Goal: Transaction & Acquisition: Purchase product/service

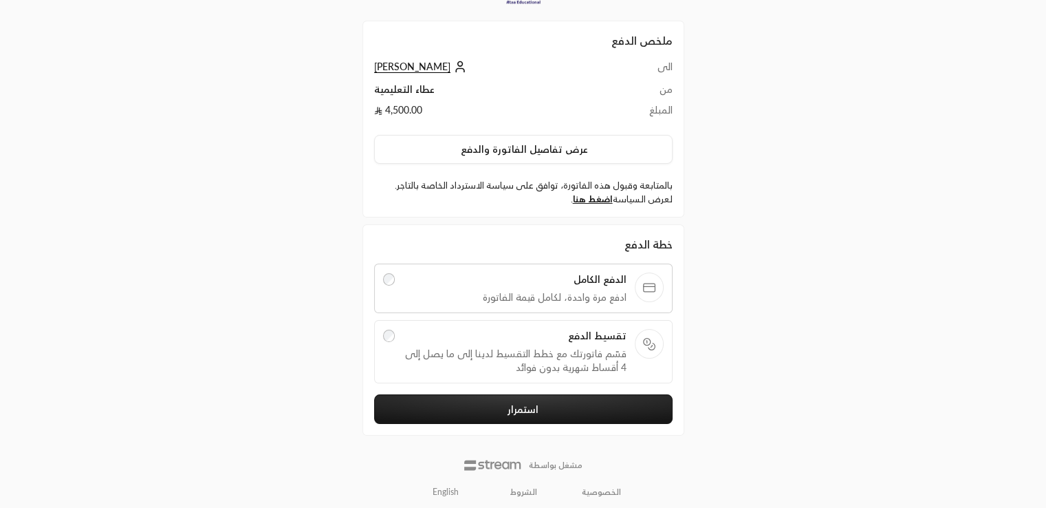
scroll to position [41, 0]
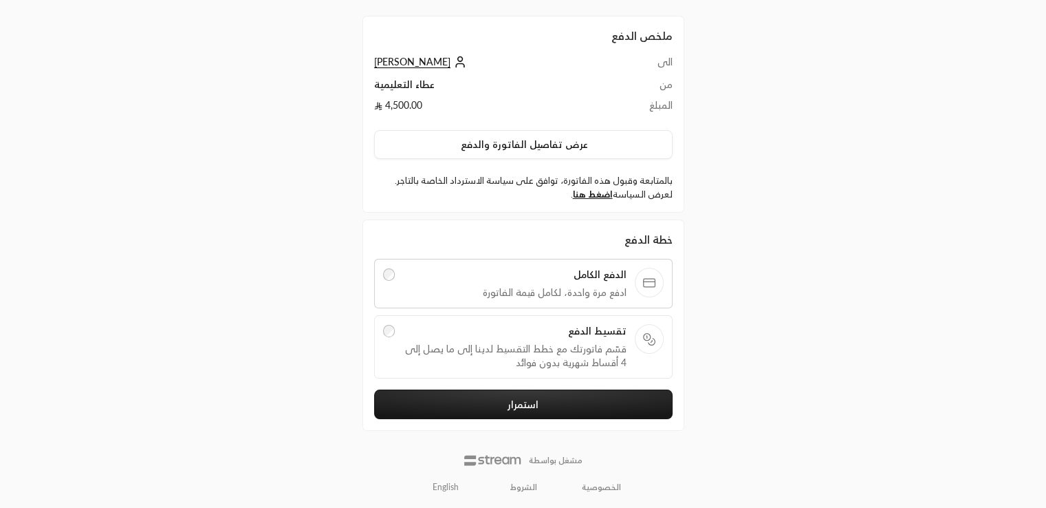
click at [565, 332] on span "تقسيط الدفع" at bounding box center [515, 331] width 224 height 14
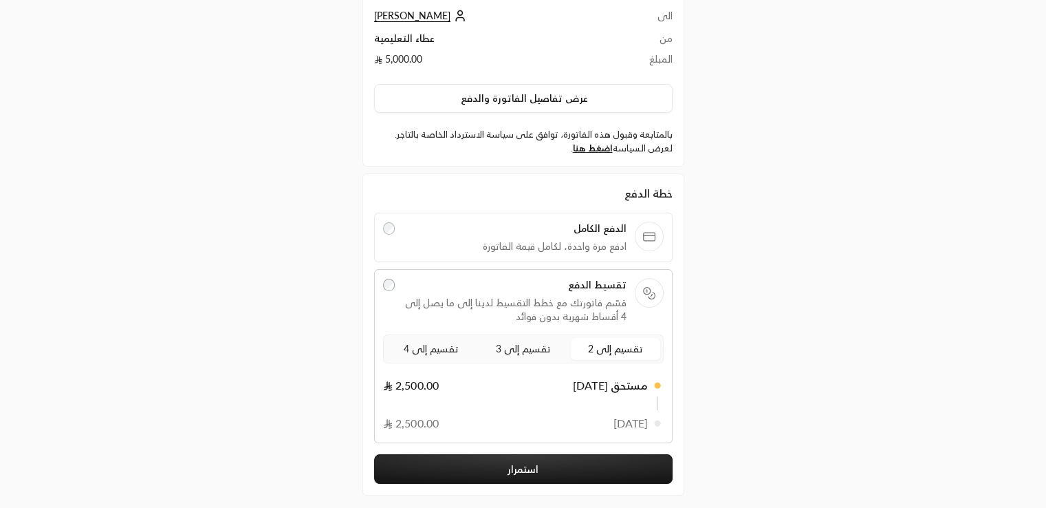
scroll to position [105, 0]
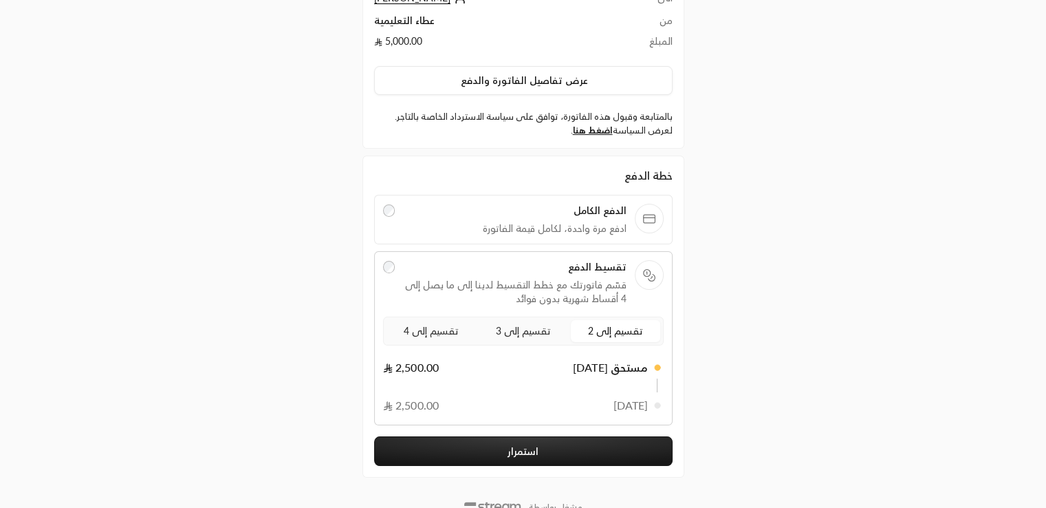
click at [464, 240] on div "الدفع الكامل ادفع مرة واحدة، لكامل قيمة الفاتورة" at bounding box center [523, 220] width 299 height 50
click at [464, 226] on span "ادفع مرة واحدة، لكامل قيمة الفاتورة" at bounding box center [515, 229] width 224 height 14
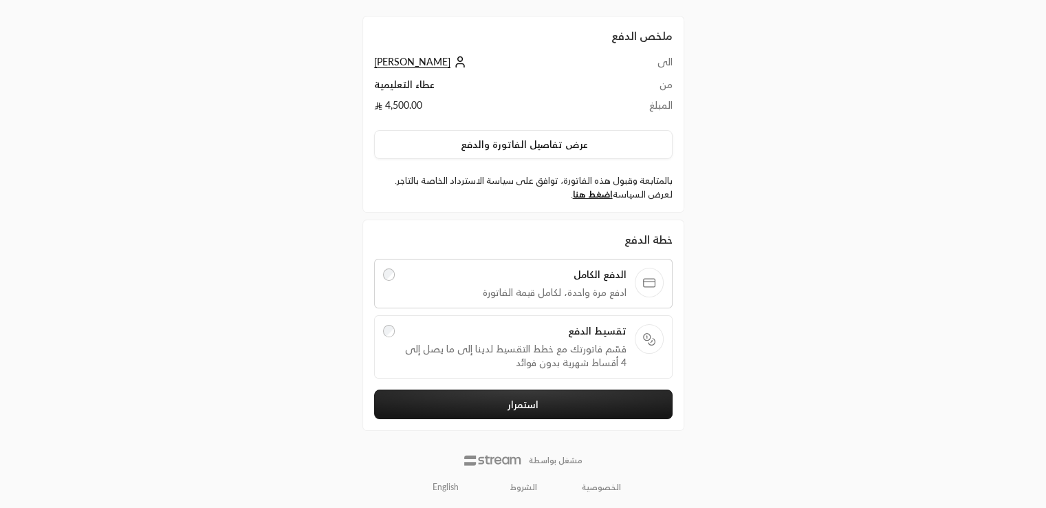
click at [475, 324] on span "تقسيط الدفع" at bounding box center [515, 331] width 224 height 14
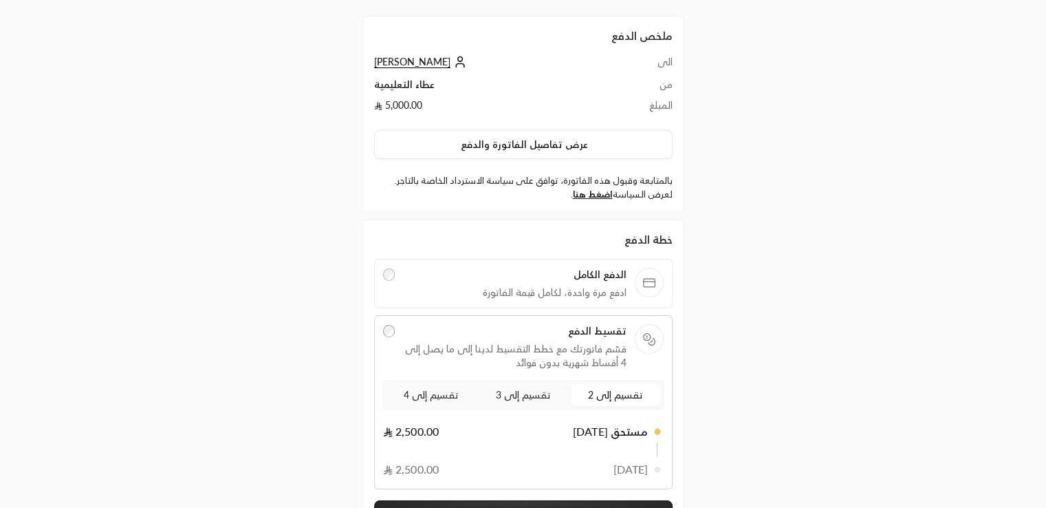
scroll to position [151, 0]
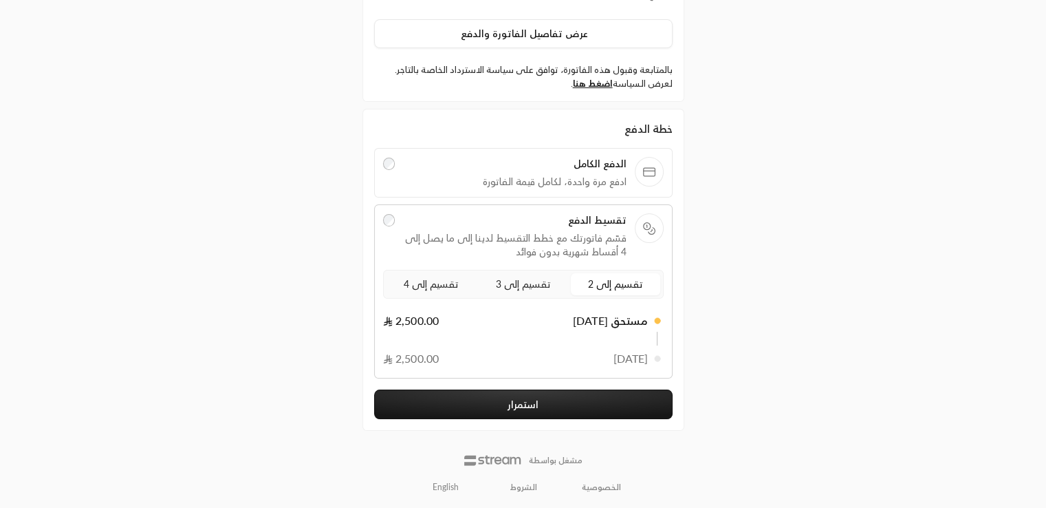
click at [541, 398] on button "استمرار" at bounding box center [523, 404] width 299 height 30
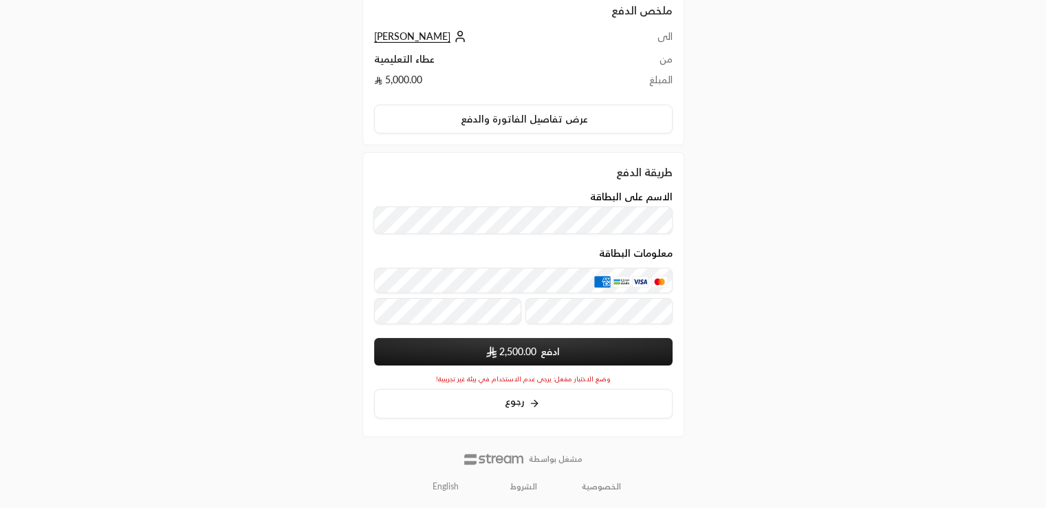
scroll to position [93, 0]
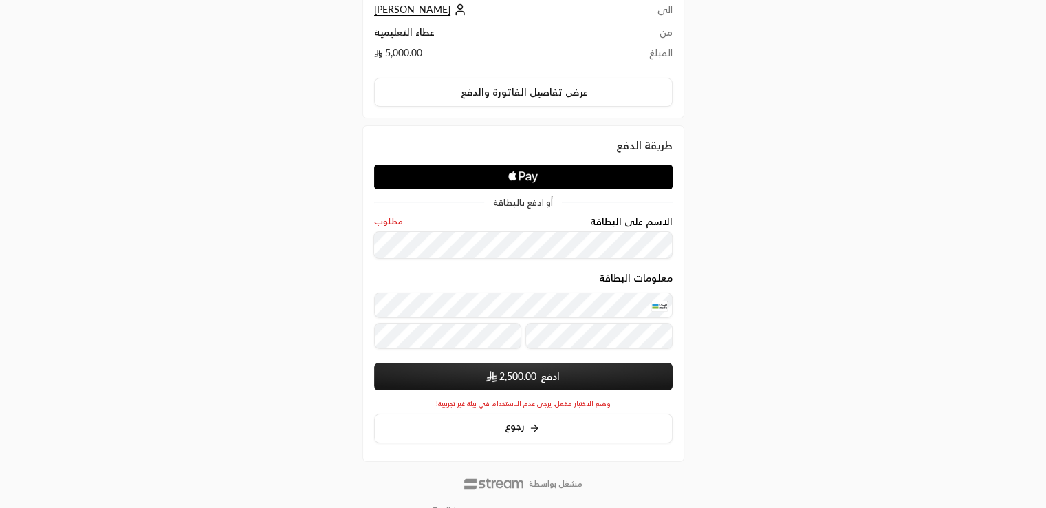
click at [493, 371] on img "submit" at bounding box center [491, 377] width 10 height 12
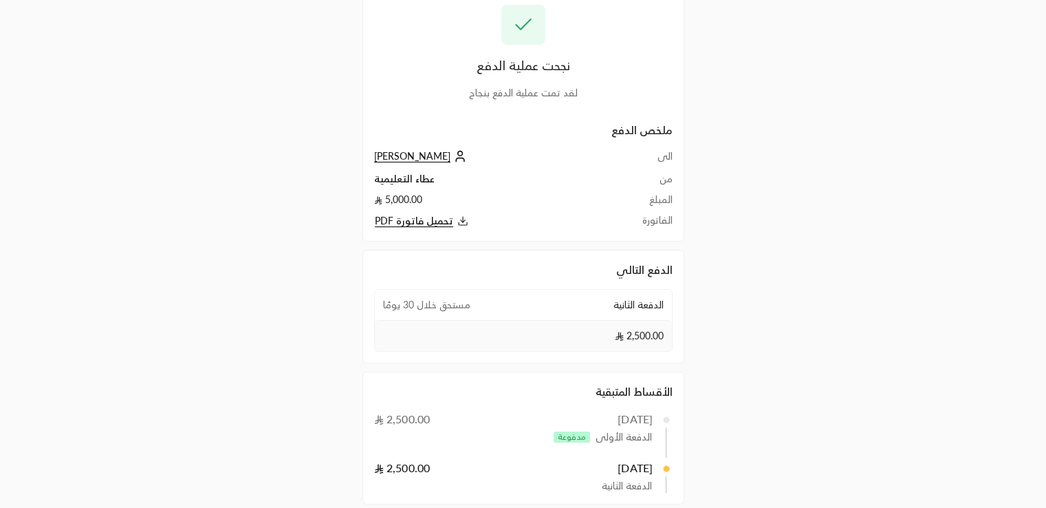
scroll to position [117, 0]
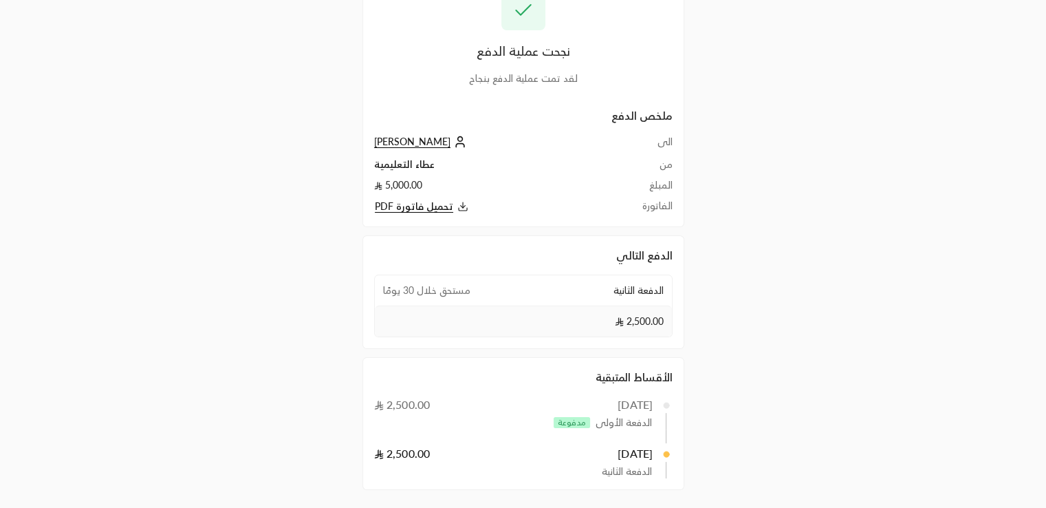
scroll to position [117, 0]
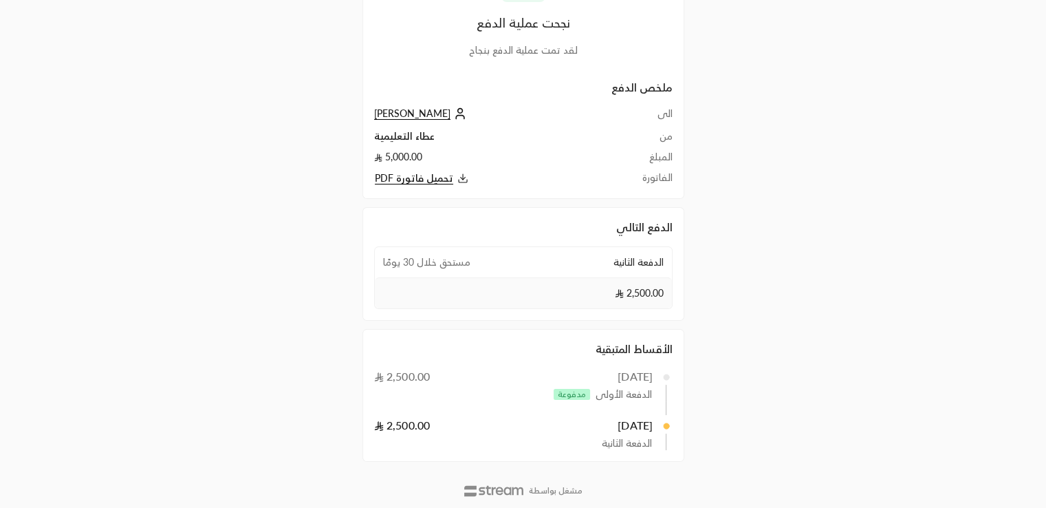
click at [513, 403] on span at bounding box center [523, 408] width 287 height 14
click at [495, 288] on div "2,500.00" at bounding box center [523, 292] width 297 height 31
drag, startPoint x: 396, startPoint y: 260, endPoint x: 382, endPoint y: 262, distance: 13.9
click at [382, 262] on div "الدفعة الثانية مستحق خلال 30 يومًا" at bounding box center [523, 262] width 297 height 30
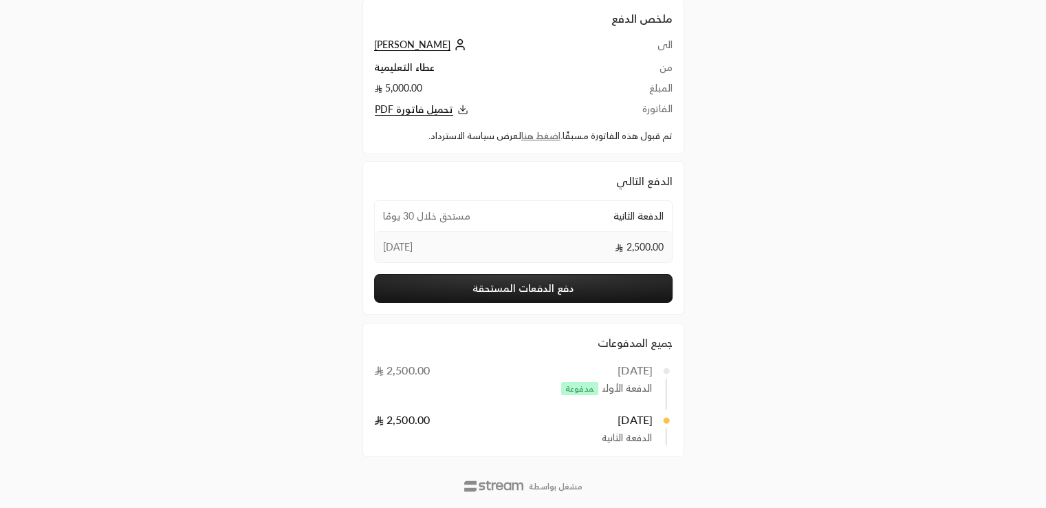
scroll to position [70, 0]
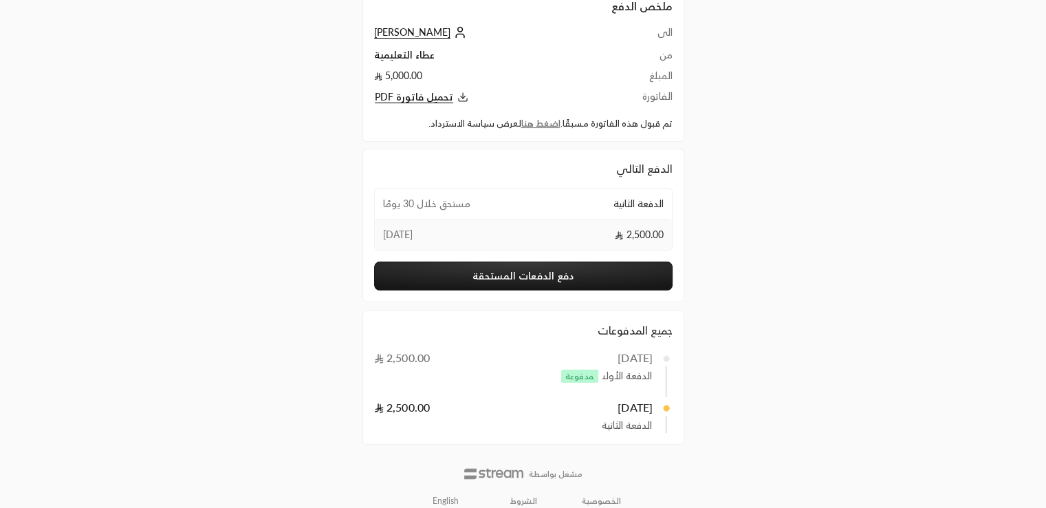
click at [618, 269] on button "دفع الدفعات المستحقة" at bounding box center [523, 275] width 299 height 29
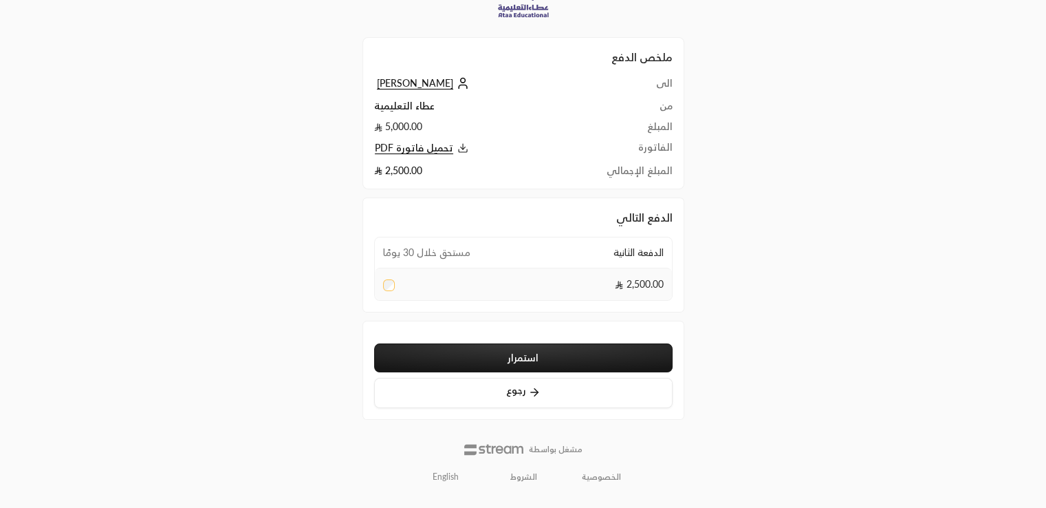
scroll to position [35, 0]
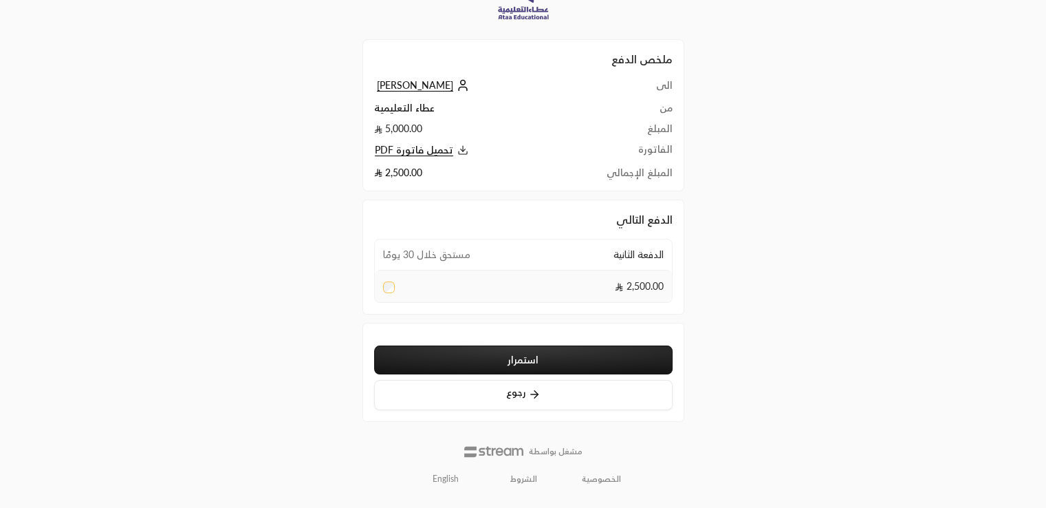
click at [575, 356] on button "استمرار" at bounding box center [523, 359] width 299 height 29
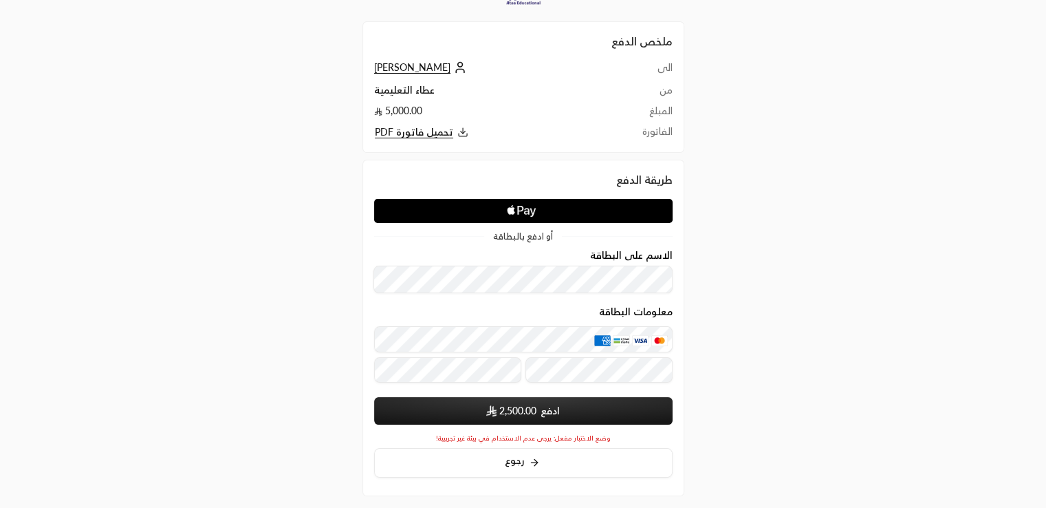
click at [469, 257] on div "الاسم على البطاقة" at bounding box center [523, 255] width 299 height 11
click at [533, 413] on span "2,500.00" at bounding box center [517, 411] width 37 height 14
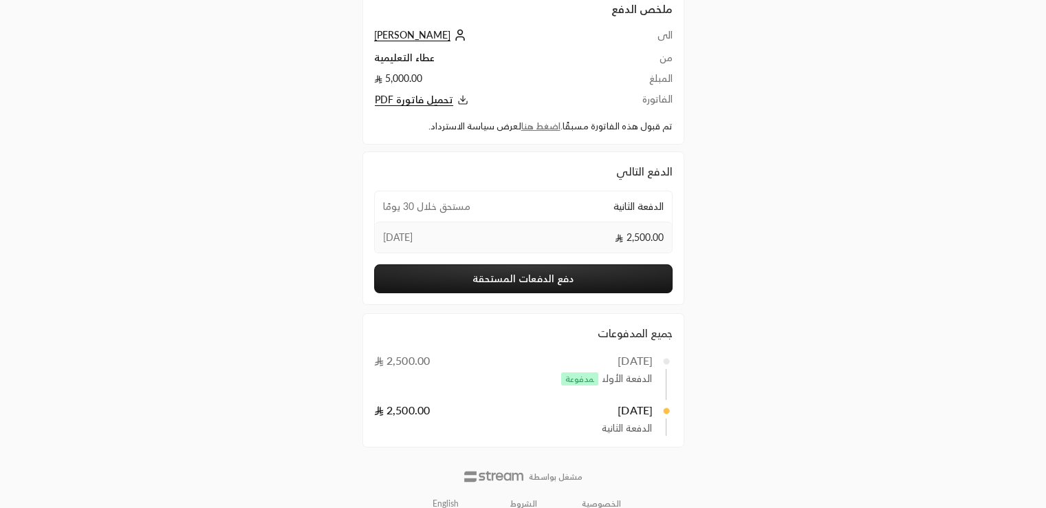
scroll to position [84, 0]
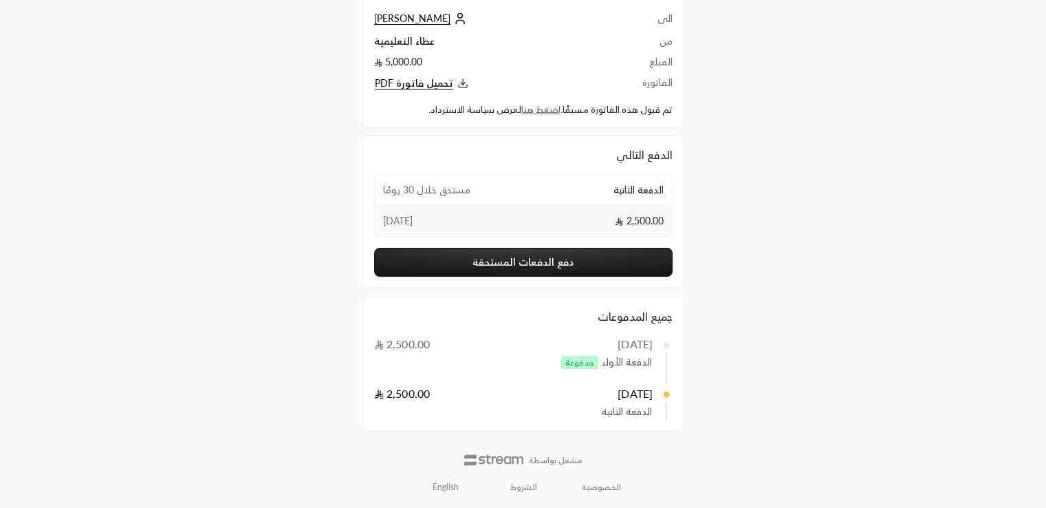
click at [524, 254] on button "دفع الدفعات المستحقة" at bounding box center [523, 262] width 299 height 29
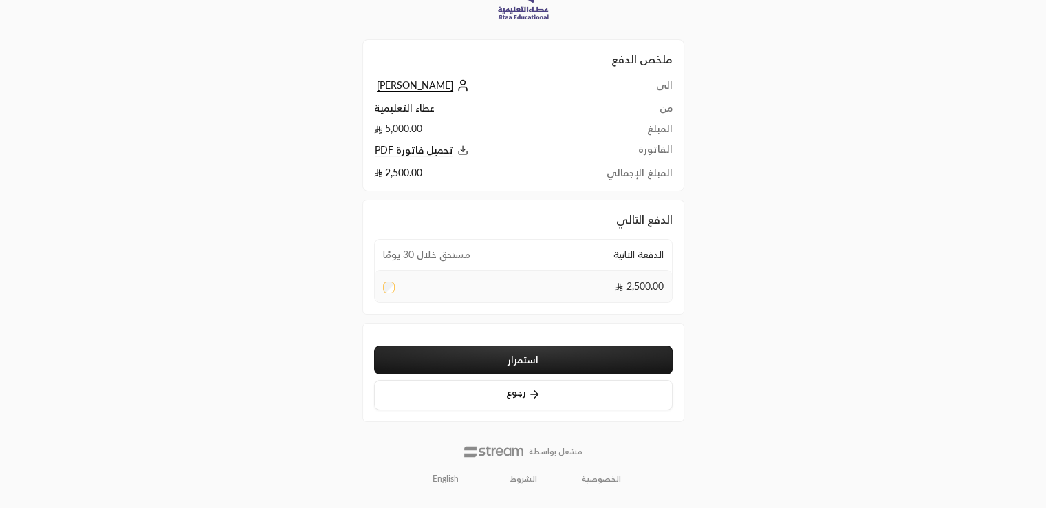
click at [539, 358] on button "استمرار" at bounding box center [523, 359] width 299 height 29
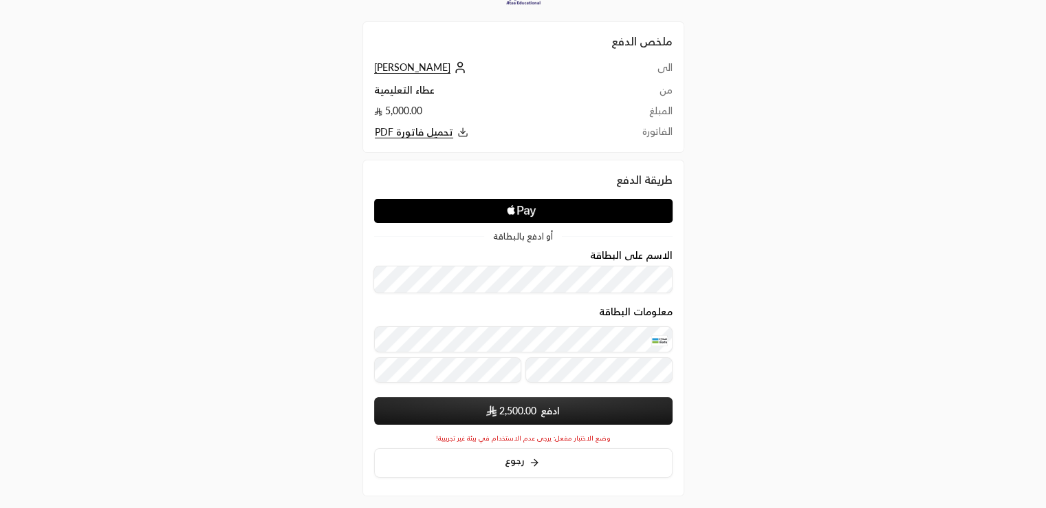
click at [504, 411] on span "2,500.00" at bounding box center [517, 411] width 37 height 14
